Goal: Complete application form

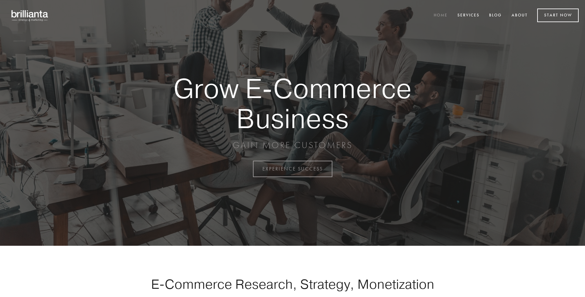
scroll to position [1660, 0]
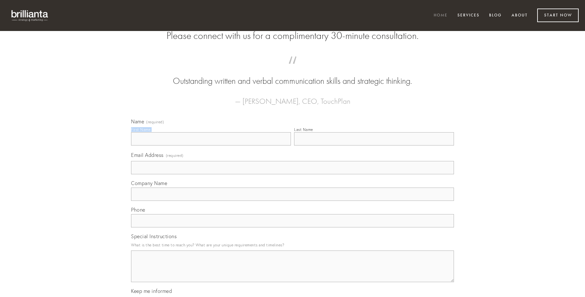
type input "[PERSON_NAME]"
click at [374, 146] on input "Last Name" at bounding box center [374, 138] width 160 height 13
type input "[PERSON_NAME]"
click at [293, 174] on input "Email Address (required)" at bounding box center [292, 167] width 323 height 13
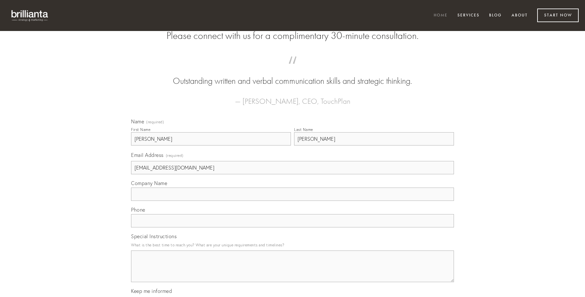
type input "[EMAIL_ADDRESS][DOMAIN_NAME]"
click at [293, 201] on input "Company Name" at bounding box center [292, 194] width 323 height 13
type input "somniculosus"
click at [293, 228] on input "text" at bounding box center [292, 220] width 323 height 13
click at [293, 272] on textarea "Special Instructions" at bounding box center [292, 267] width 323 height 32
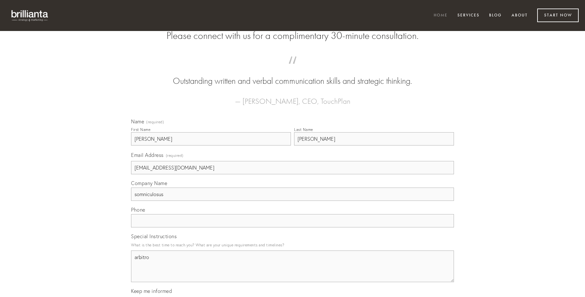
type textarea "arbitro"
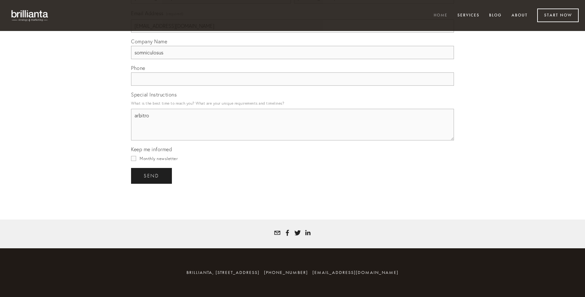
click at [152, 176] on span "send" at bounding box center [152, 176] width 16 height 6
